Goal: Information Seeking & Learning: Learn about a topic

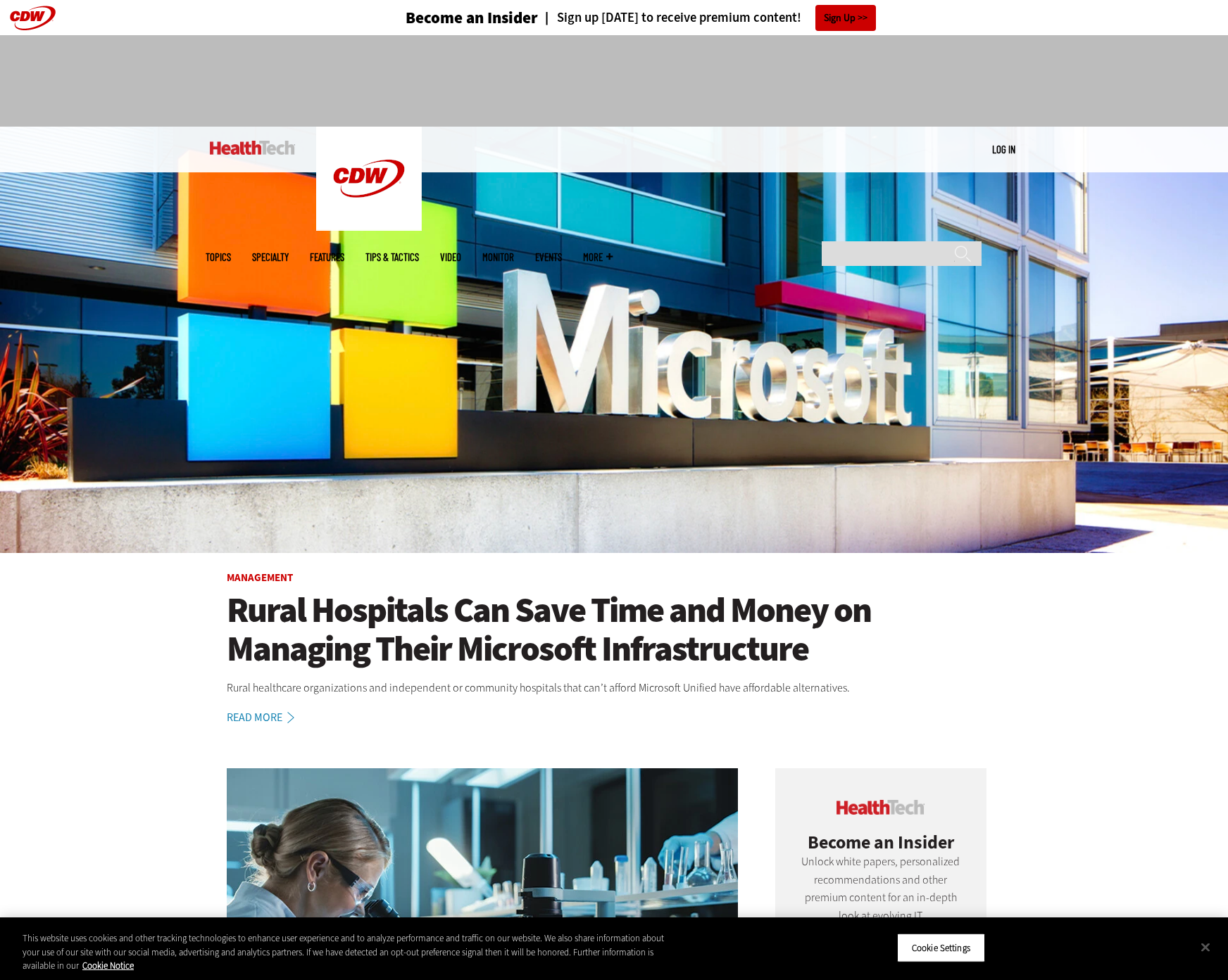
click at [231, 252] on span "Topics" at bounding box center [219, 257] width 25 height 11
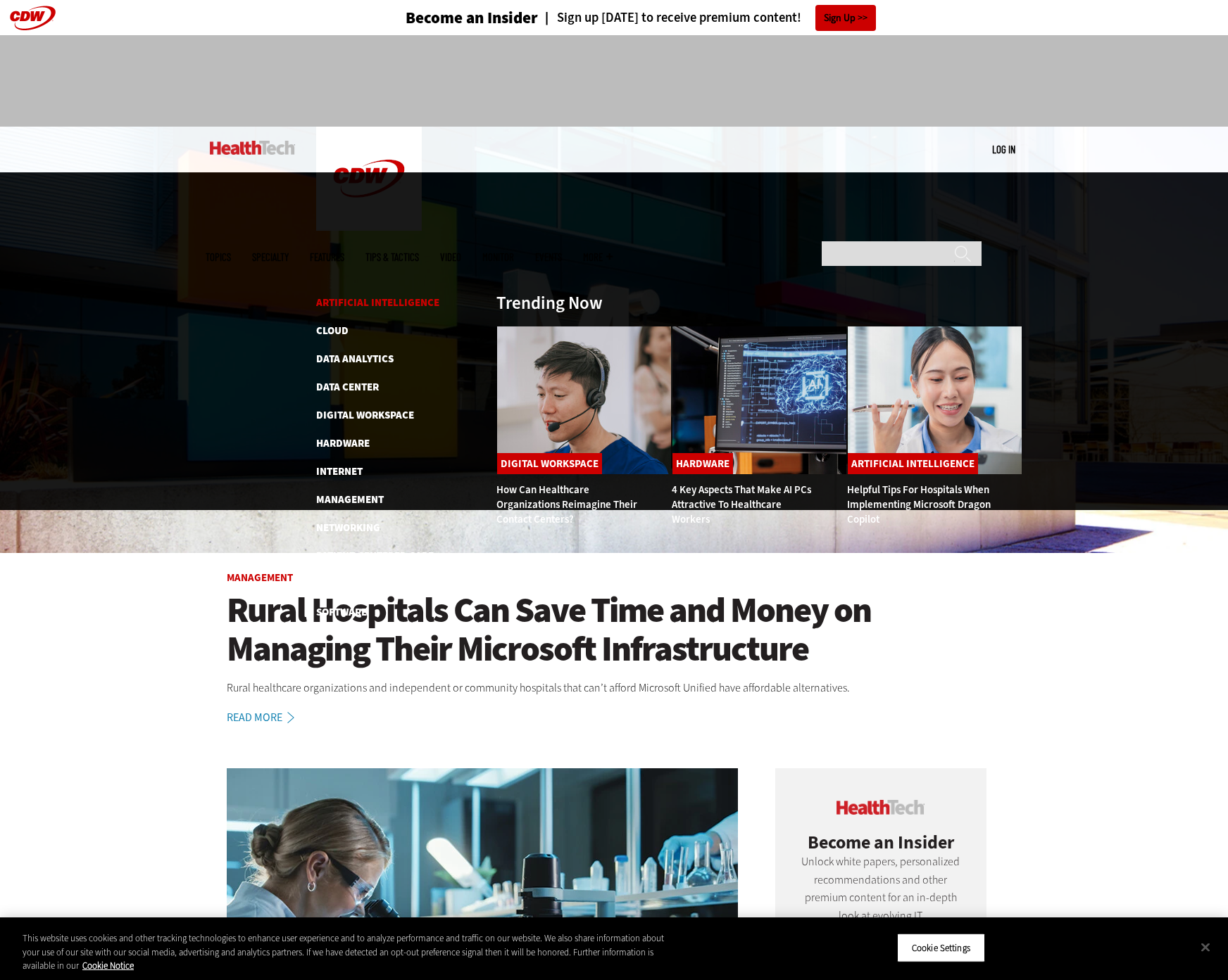
click at [377, 296] on link "Artificial Intelligence" at bounding box center [377, 303] width 123 height 14
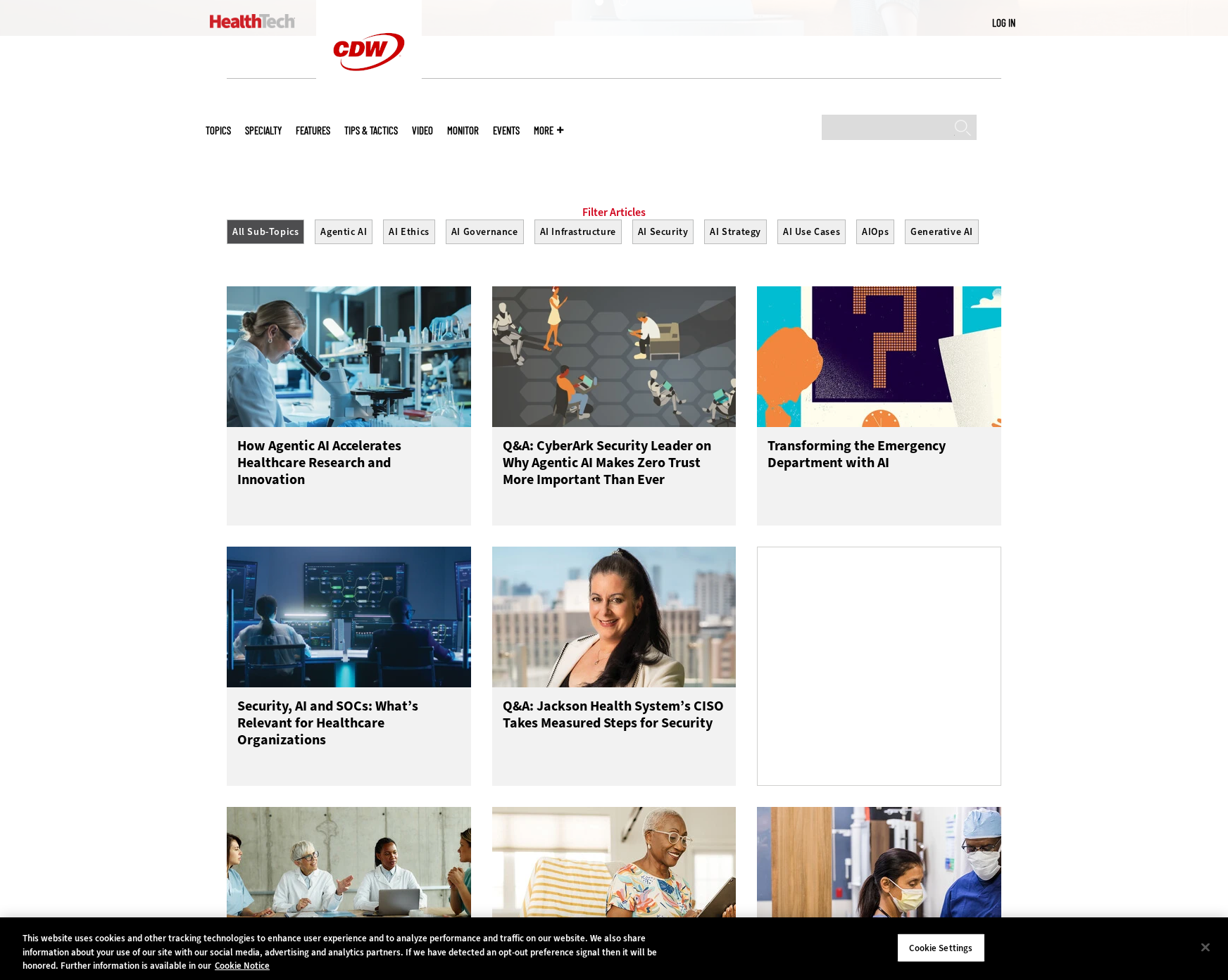
scroll to position [422, 0]
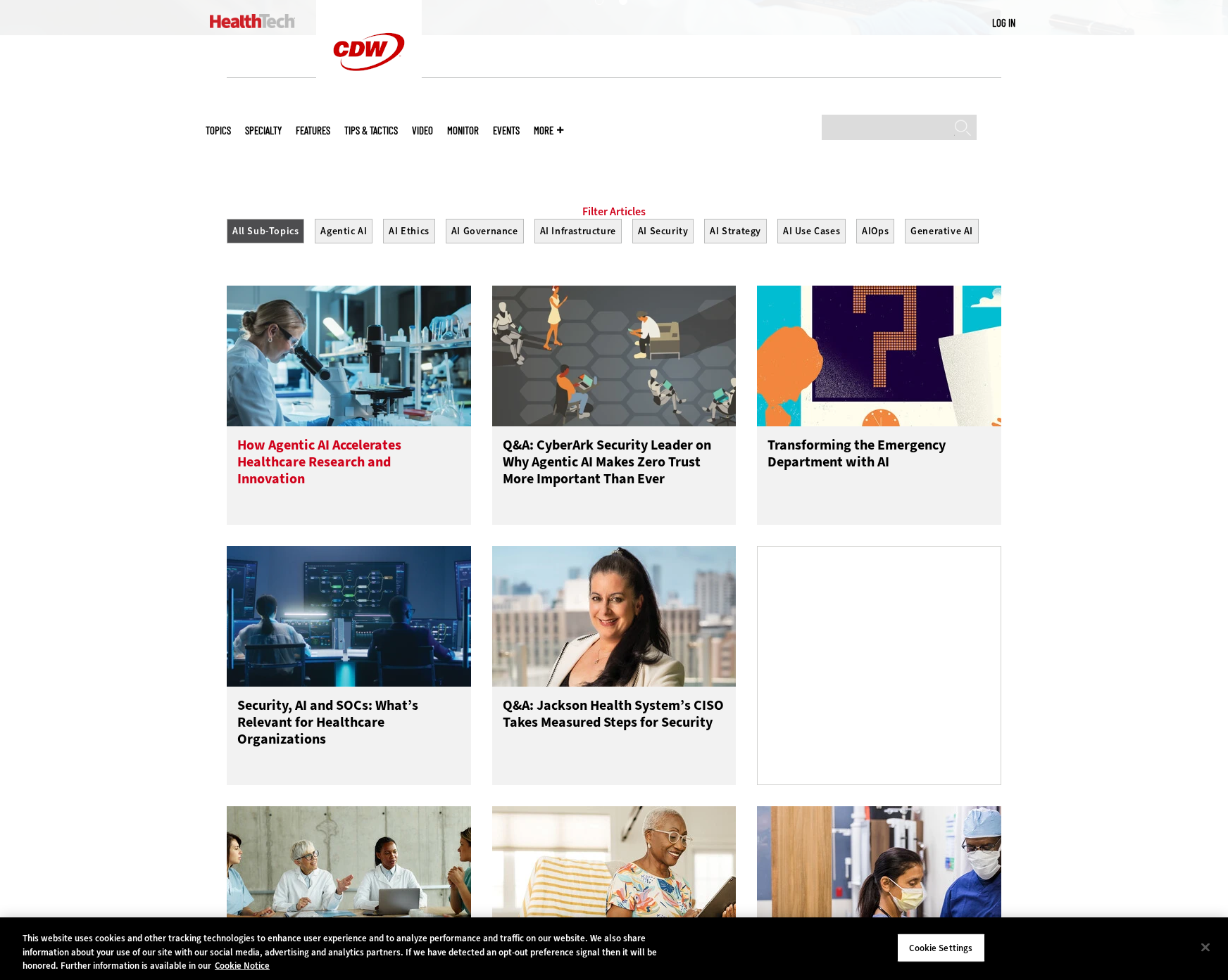
click at [323, 469] on h3 "How Agentic AI Accelerates Healthcare Research and Innovation" at bounding box center [348, 465] width 223 height 56
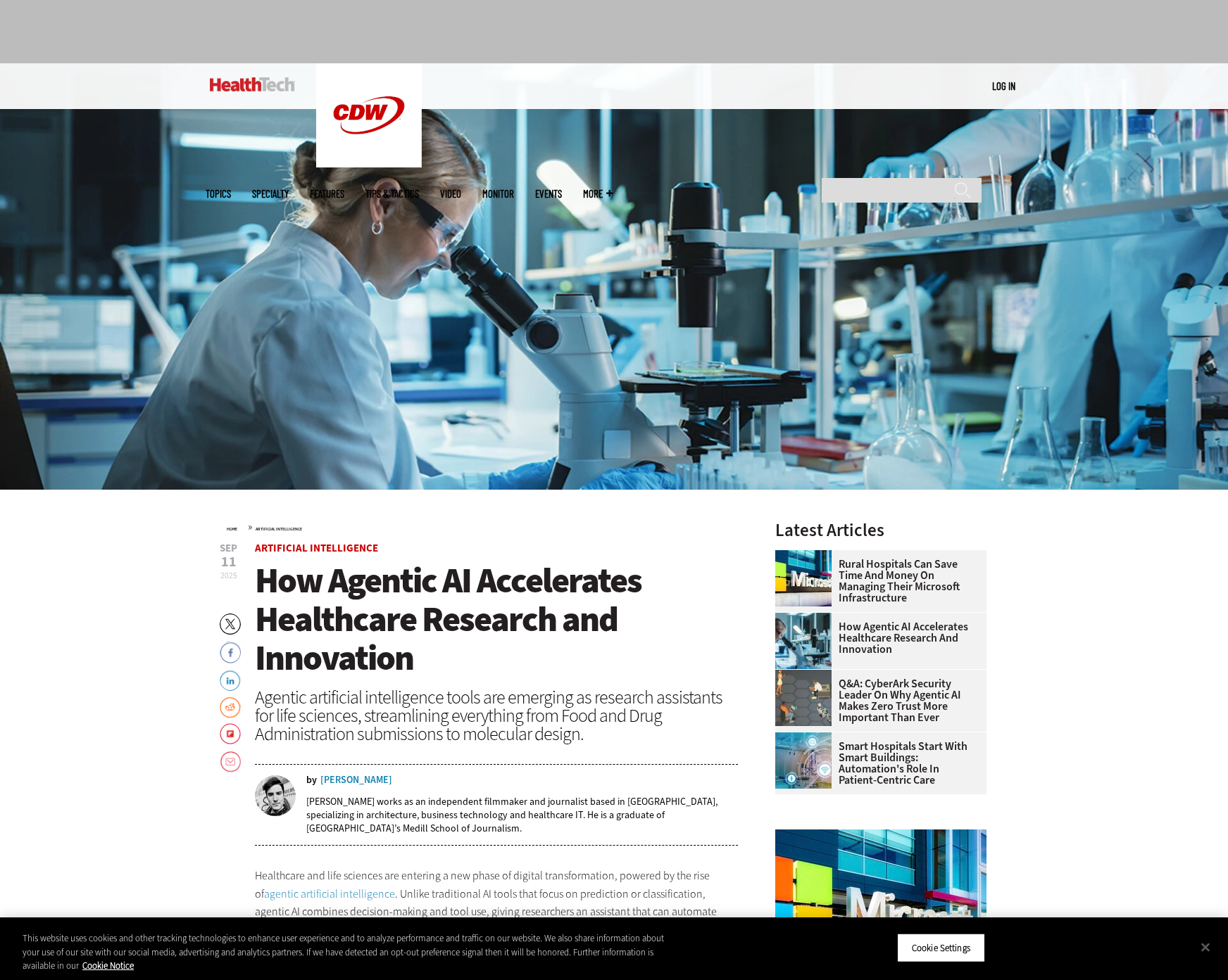
scroll to position [71, 0]
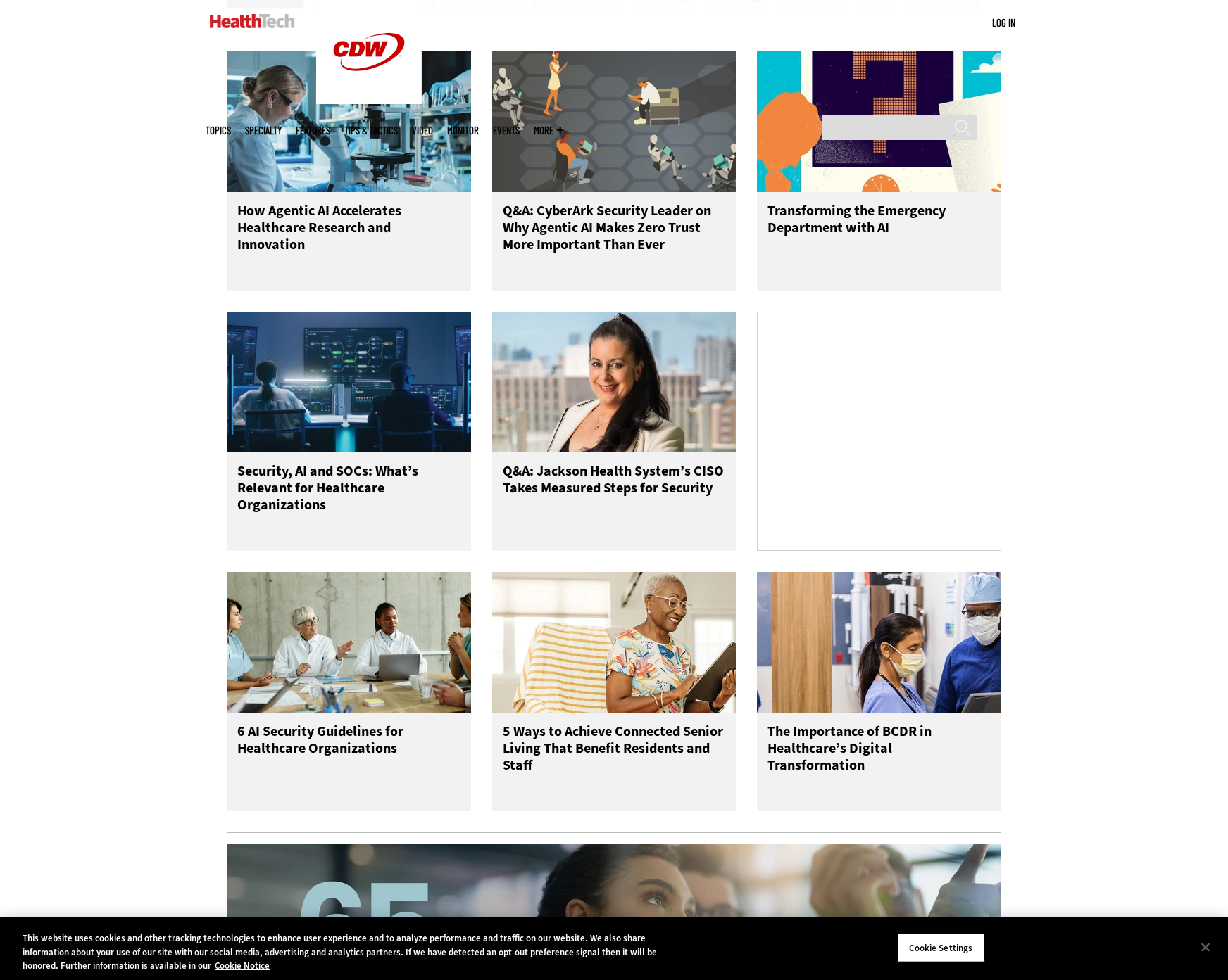
scroll to position [704, 0]
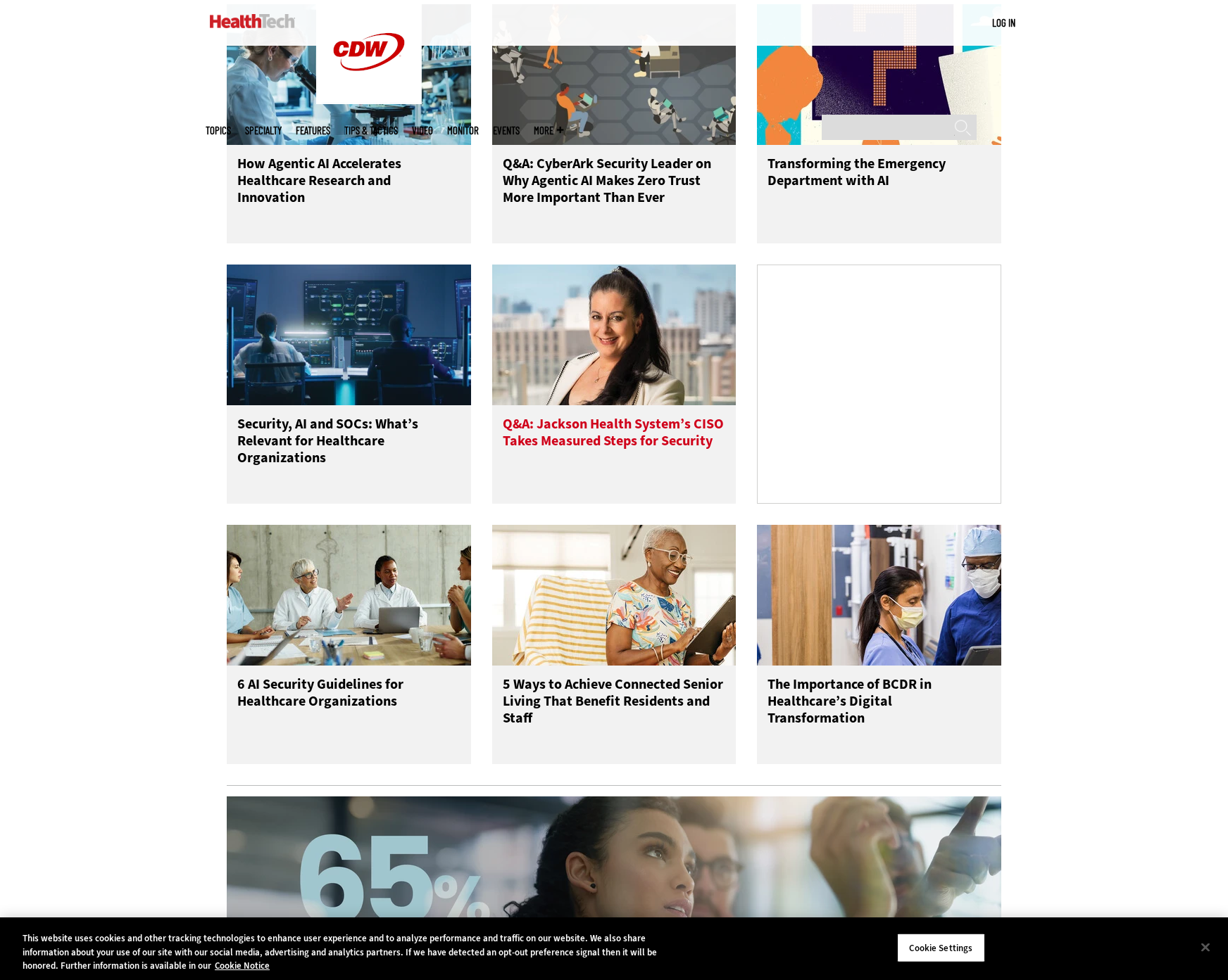
click at [673, 457] on h3 "Q&A: Jackson Health System’s CISO Takes Measured Steps for Security" at bounding box center [614, 444] width 223 height 56
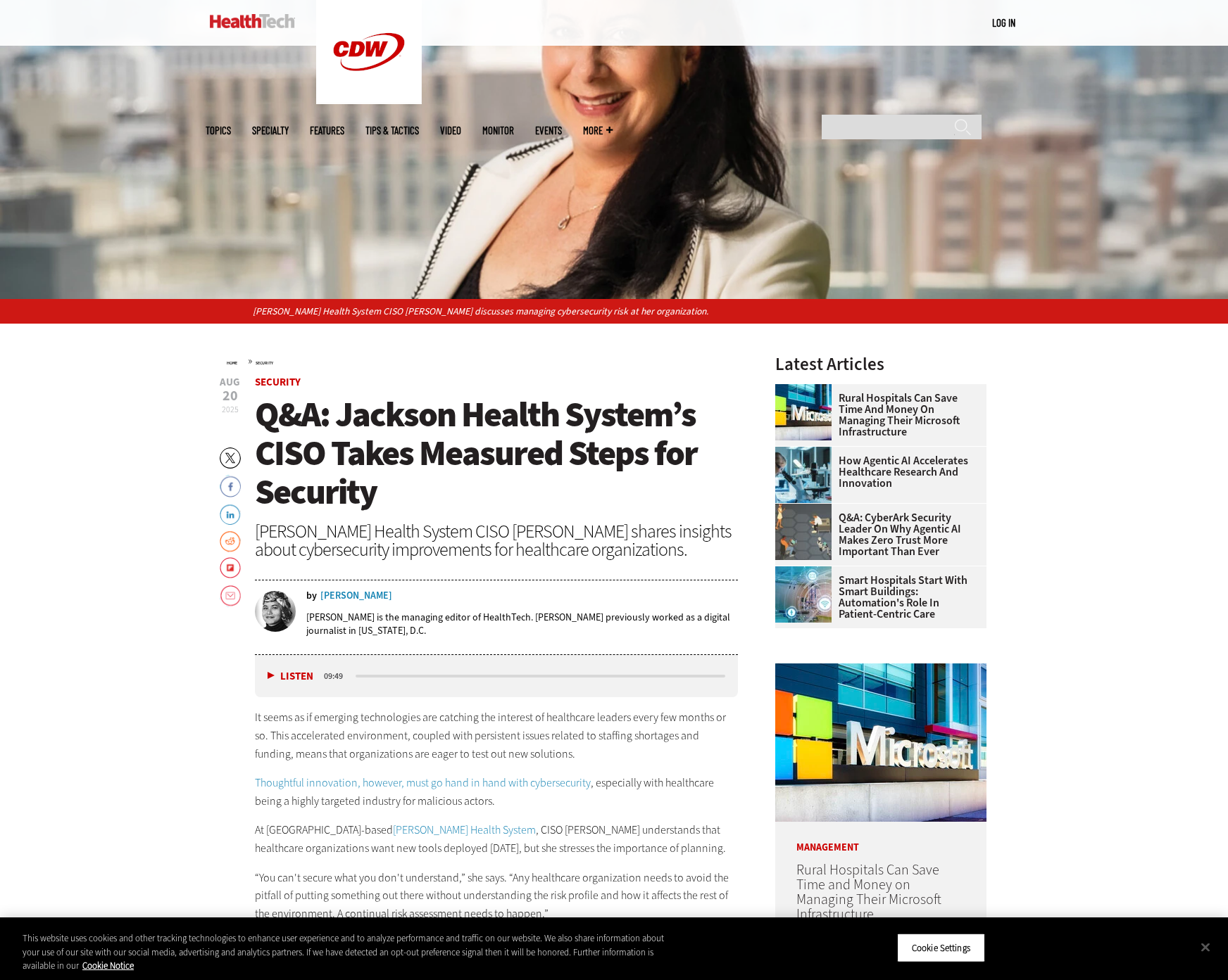
scroll to position [281, 0]
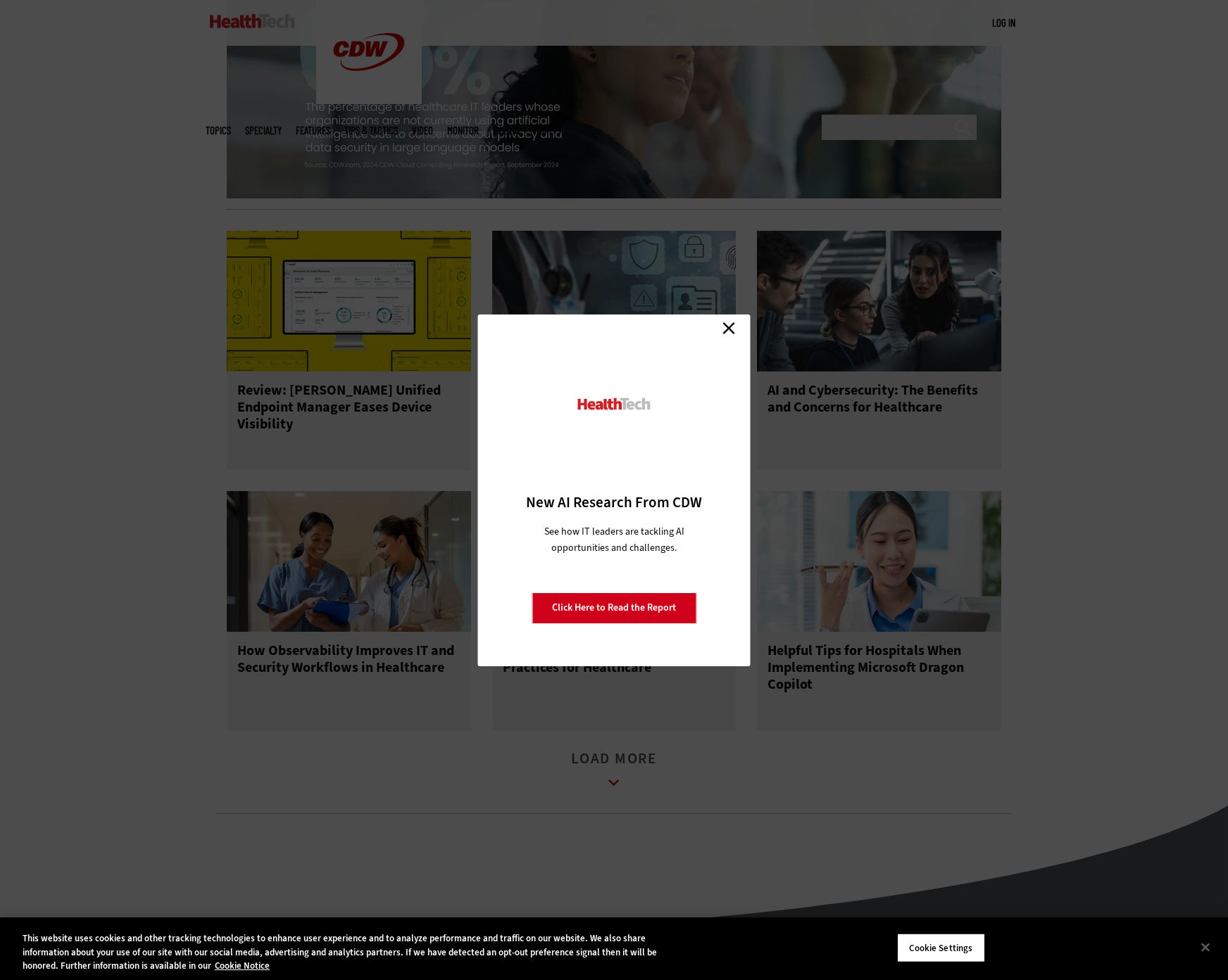
scroll to position [1548, 0]
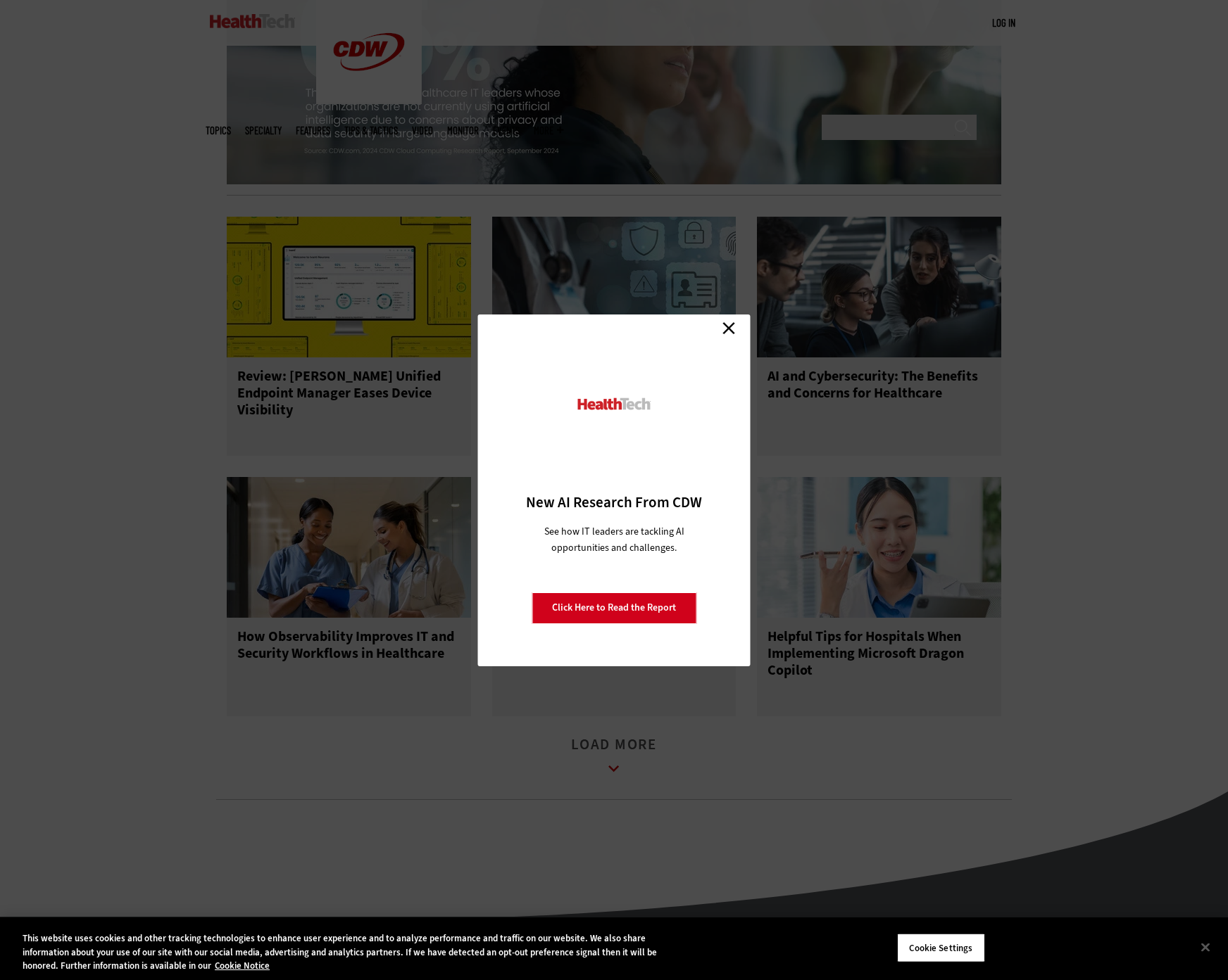
click at [723, 335] on link "Close" at bounding box center [729, 329] width 21 height 21
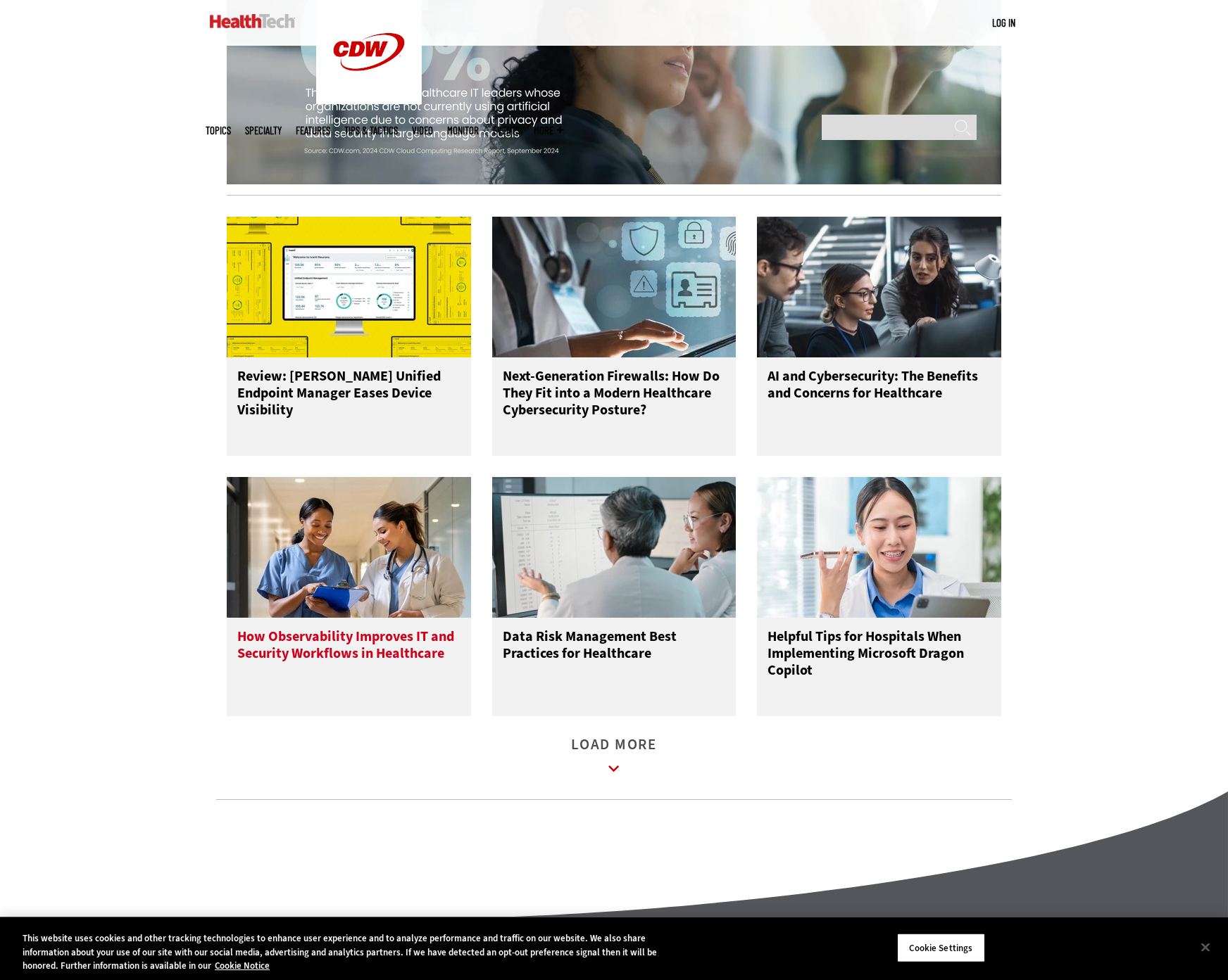
drag, startPoint x: 317, startPoint y: 668, endPoint x: 325, endPoint y: 668, distance: 8.0
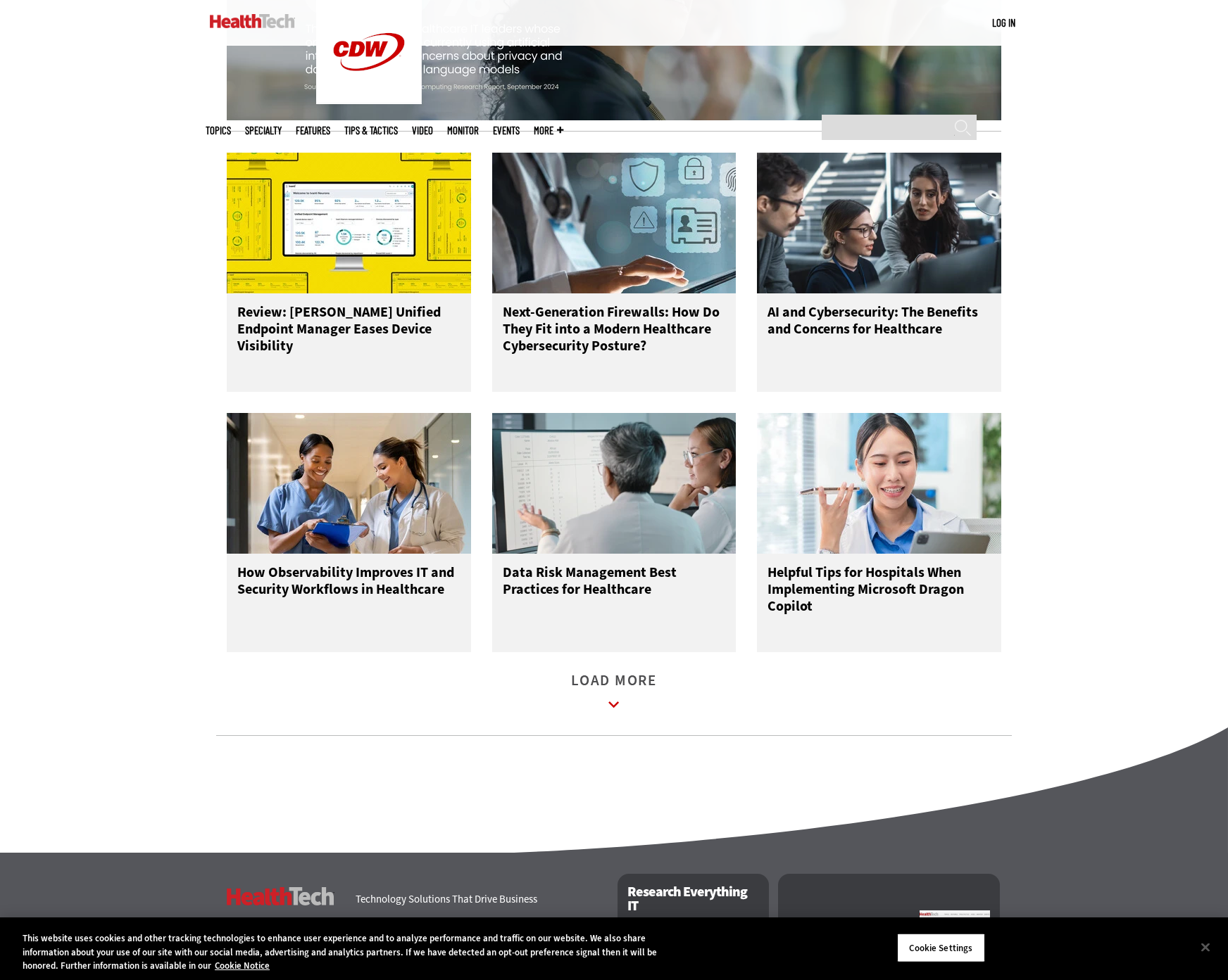
scroll to position [1619, 0]
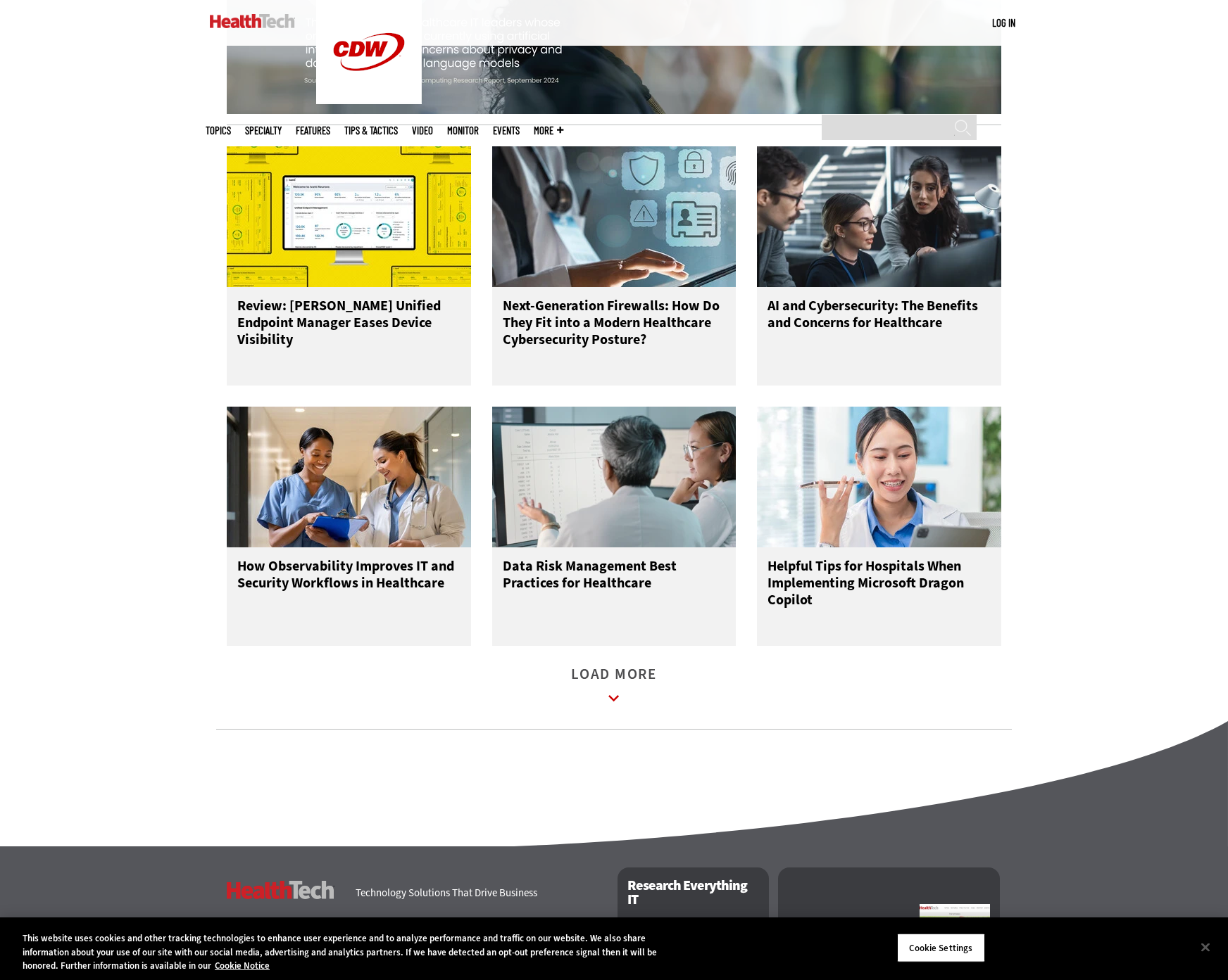
click at [626, 708] on icon at bounding box center [613, 698] width 32 height 32
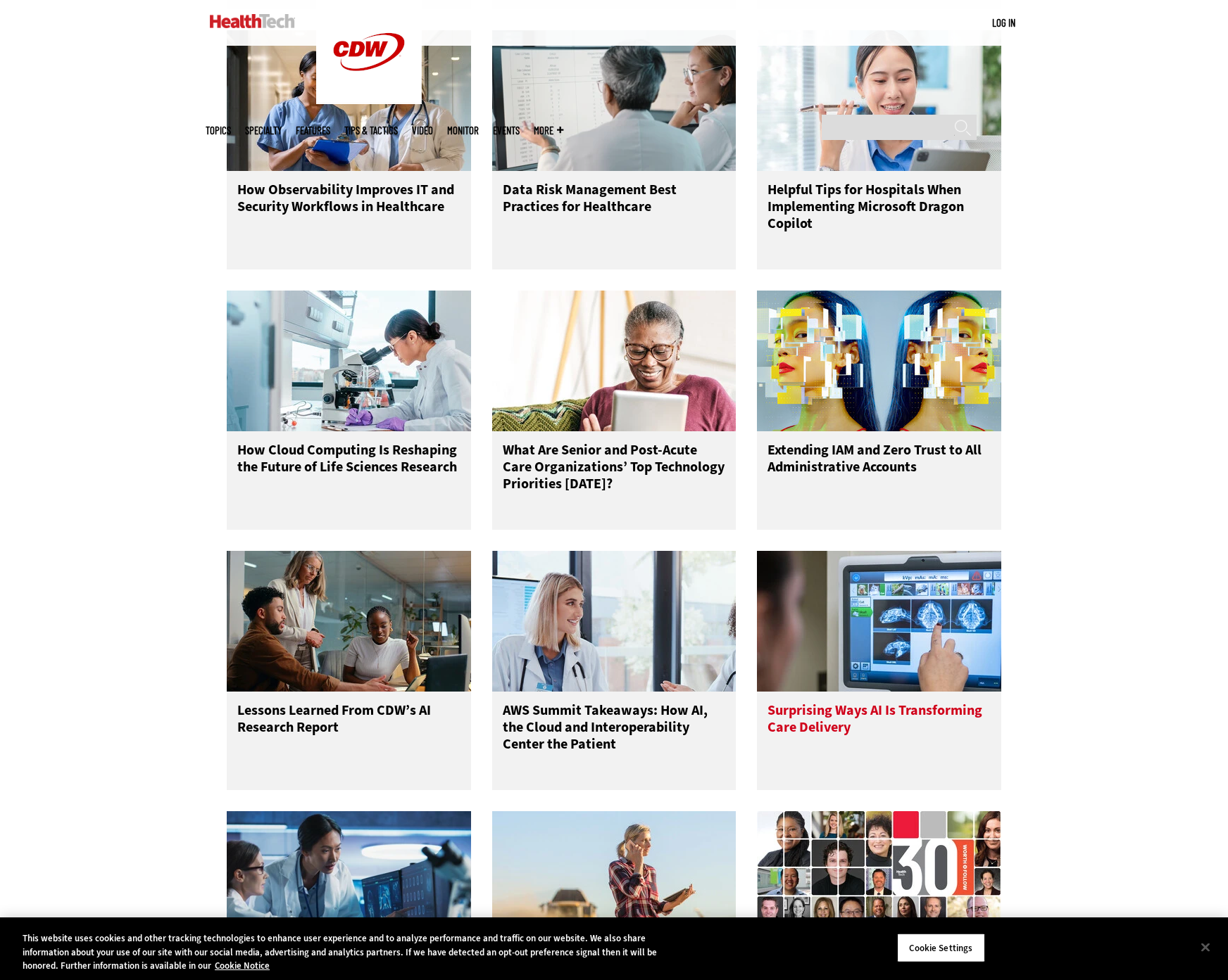
scroll to position [2040, 0]
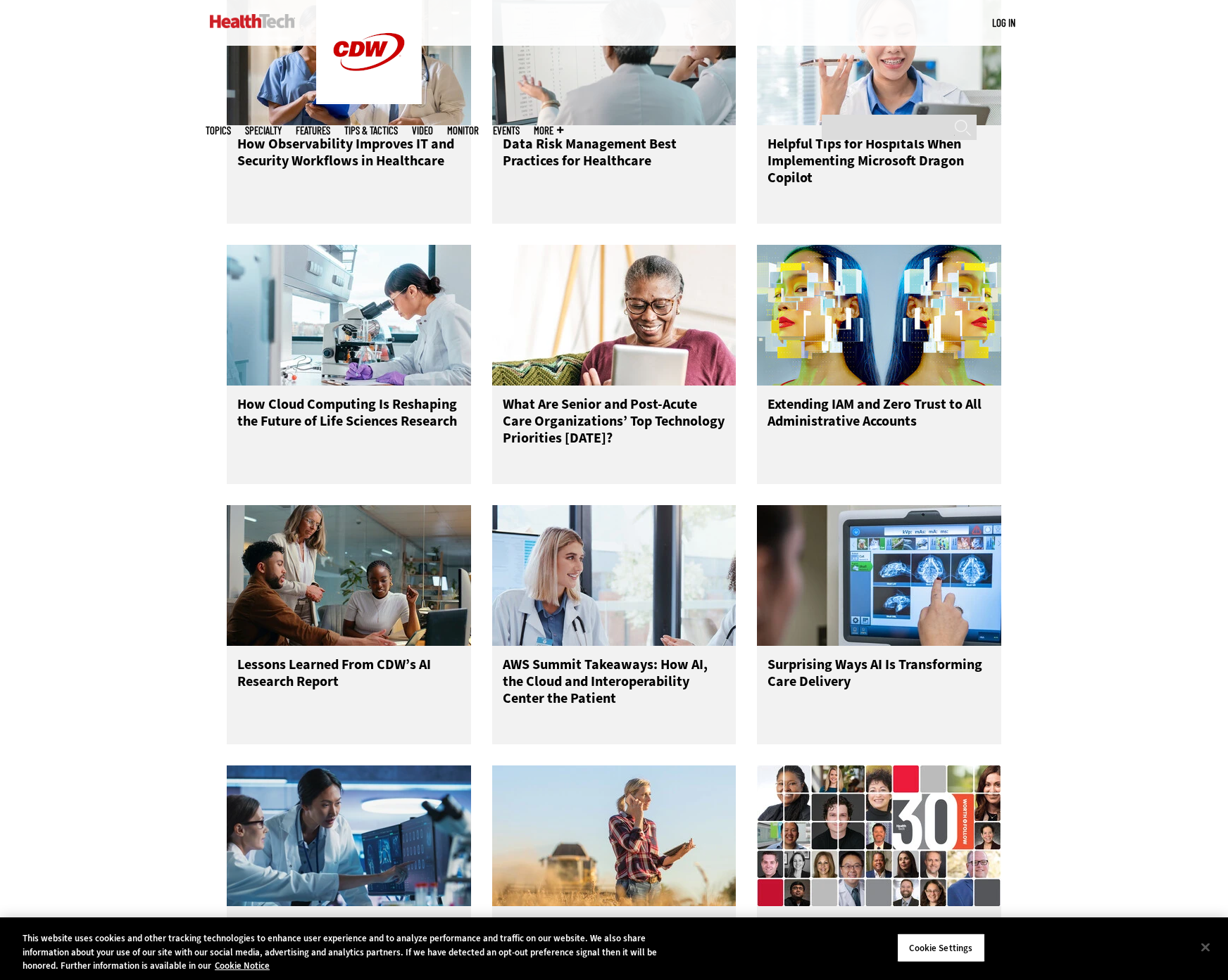
drag, startPoint x: 398, startPoint y: 677, endPoint x: 1099, endPoint y: 463, distance: 732.9
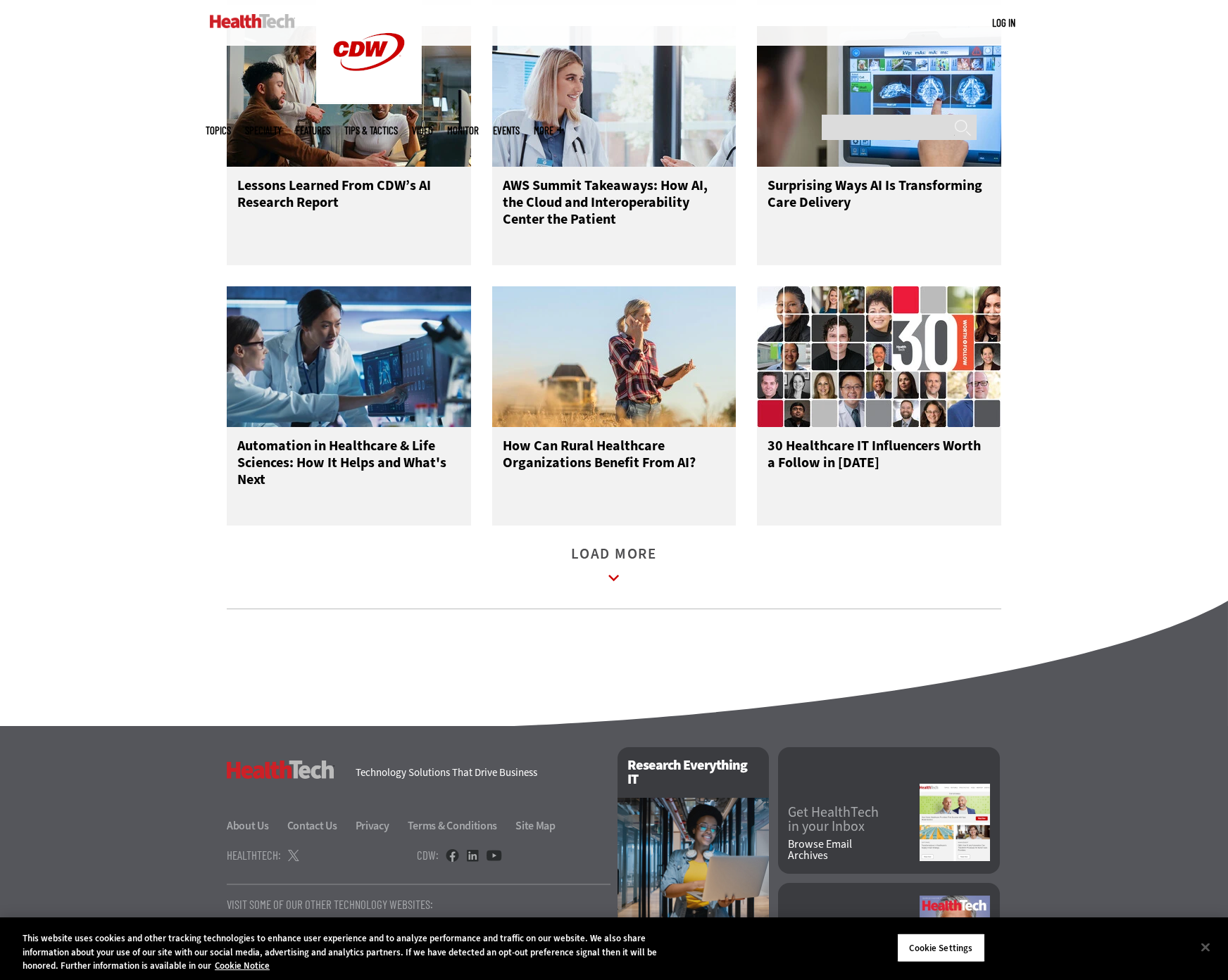
scroll to position [2533, 0]
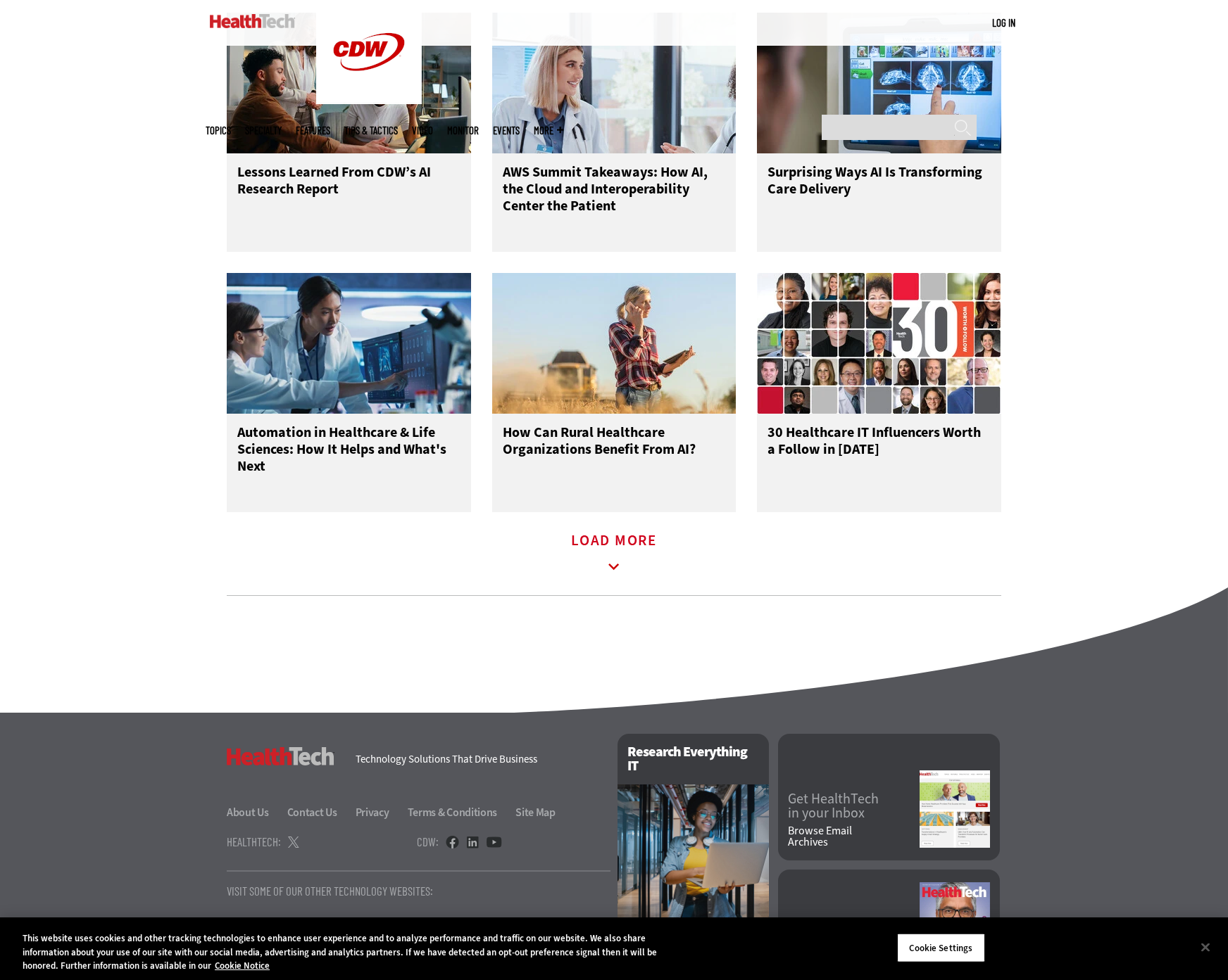
drag, startPoint x: 622, startPoint y: 579, endPoint x: 640, endPoint y: 562, distance: 24.8
click at [622, 579] on icon at bounding box center [613, 566] width 32 height 32
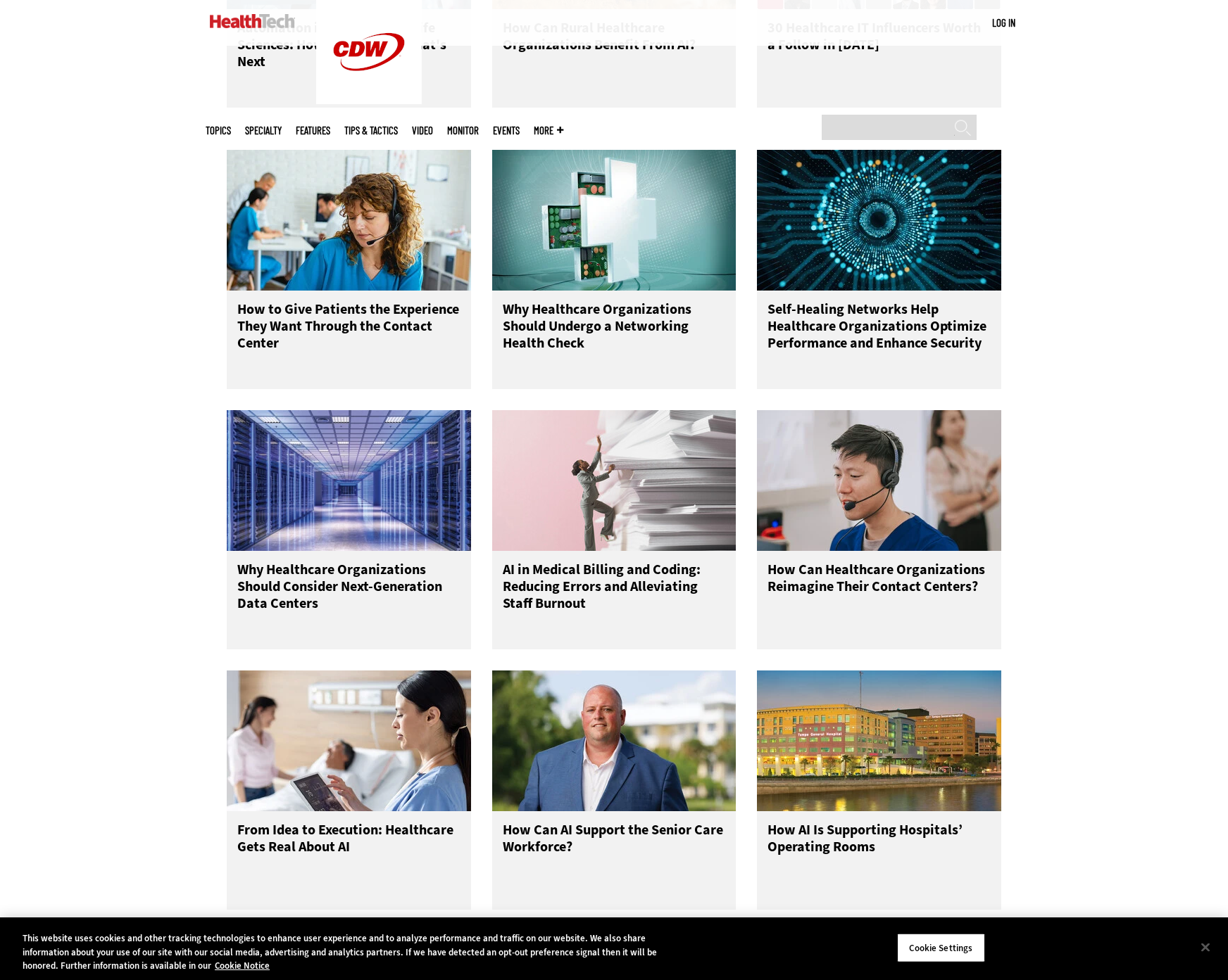
scroll to position [2929, 0]
